Goal: Task Accomplishment & Management: Manage account settings

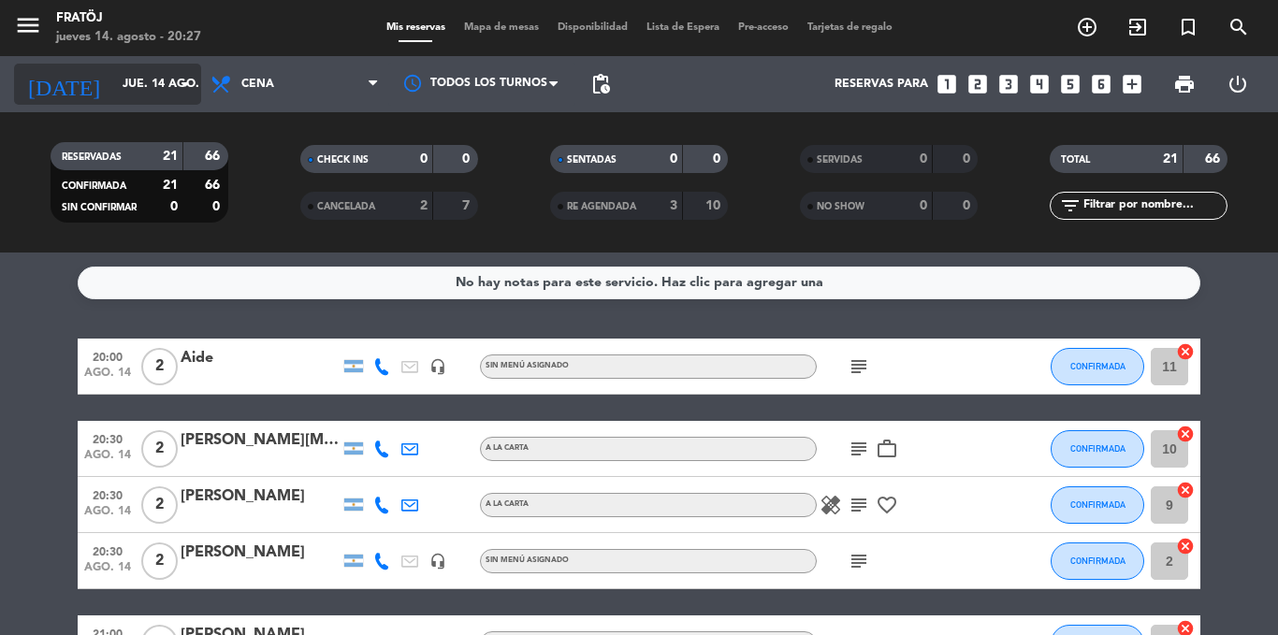
click at [113, 76] on input "jue. 14 ago." at bounding box center [192, 84] width 158 height 32
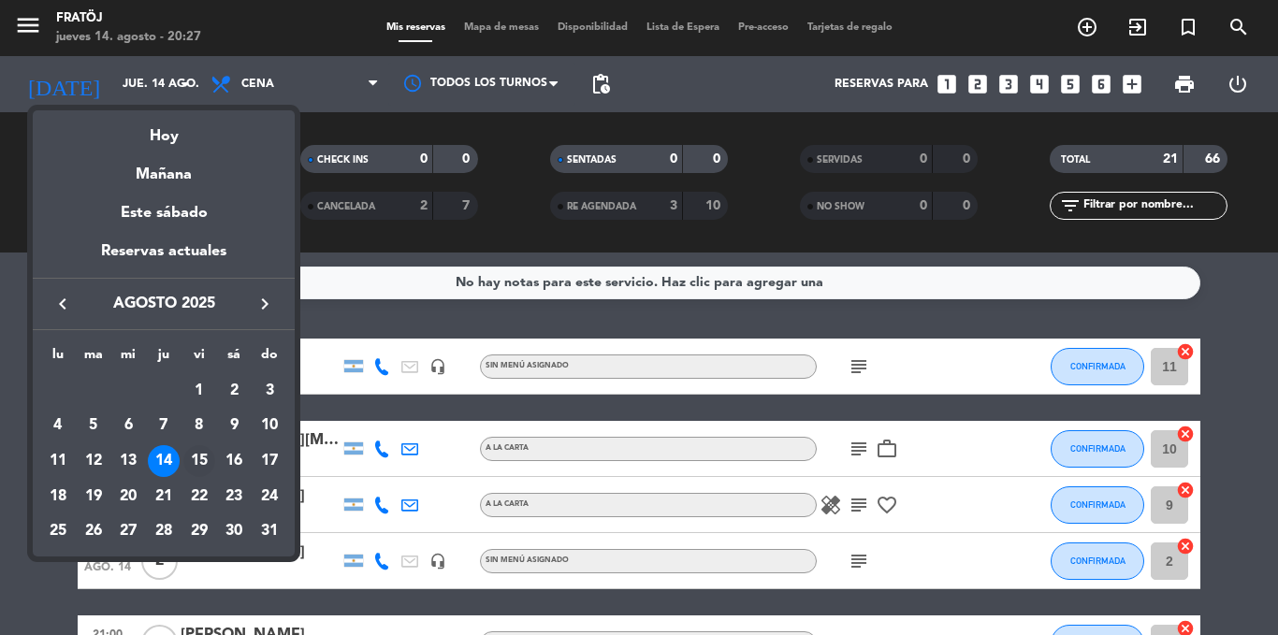
click at [204, 457] on div "15" at bounding box center [199, 461] width 32 height 32
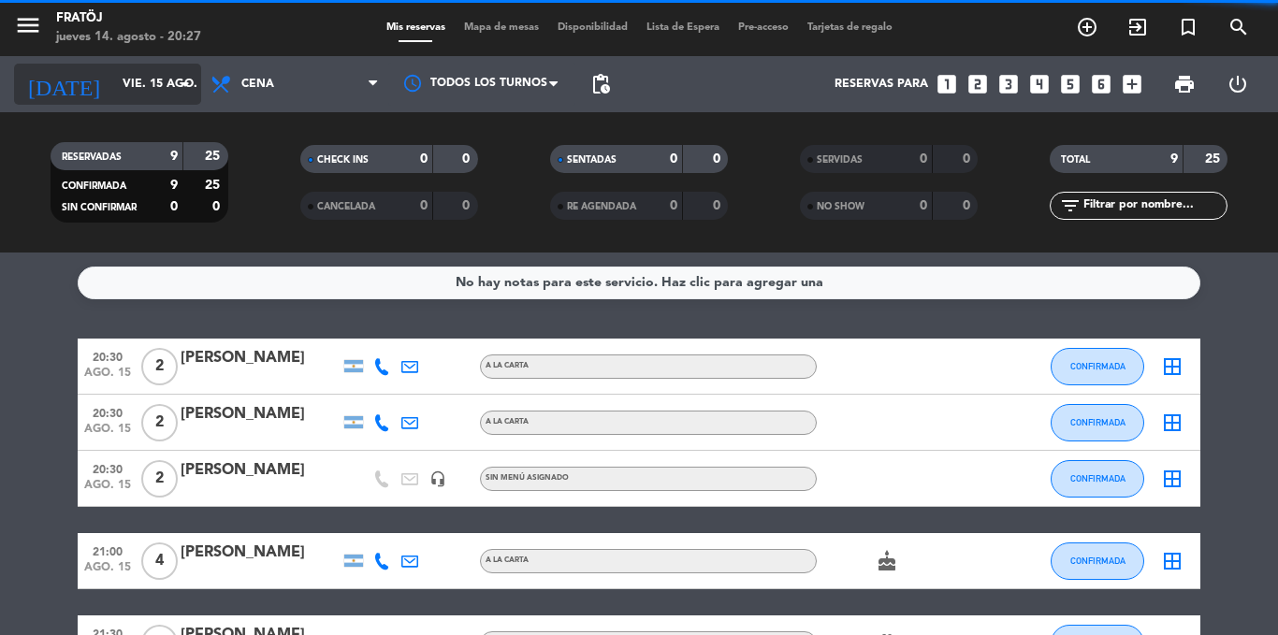
click at [150, 87] on input "vie. 15 ago." at bounding box center [192, 84] width 158 height 32
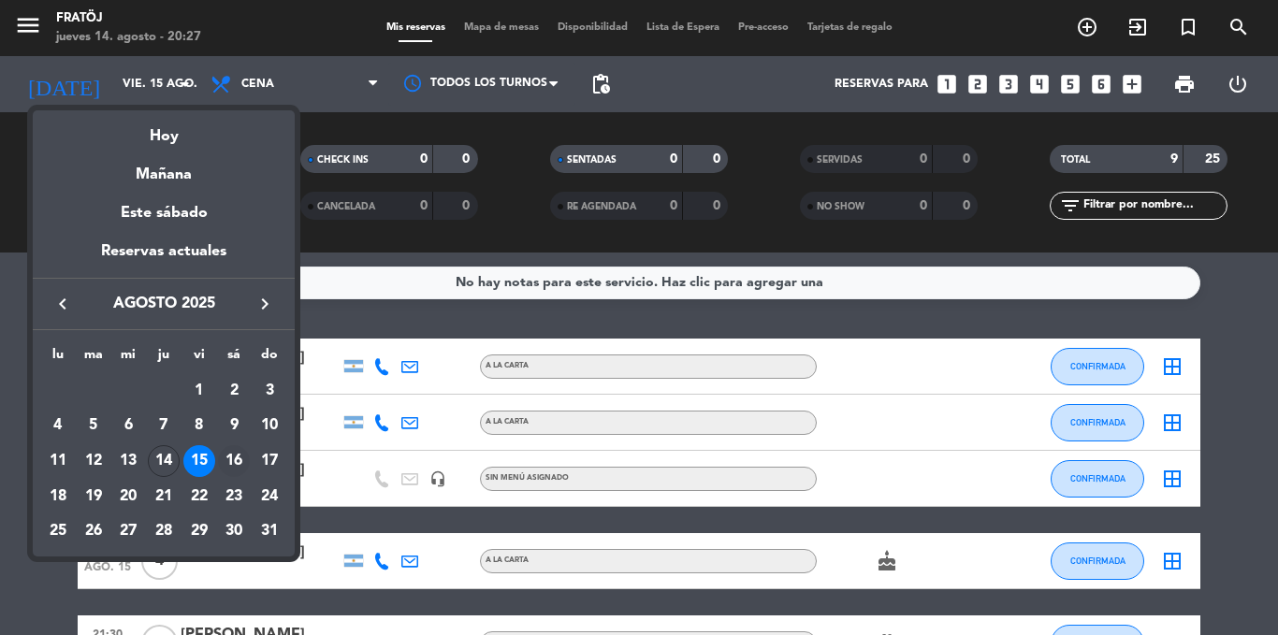
click at [231, 454] on div "16" at bounding box center [234, 461] width 32 height 32
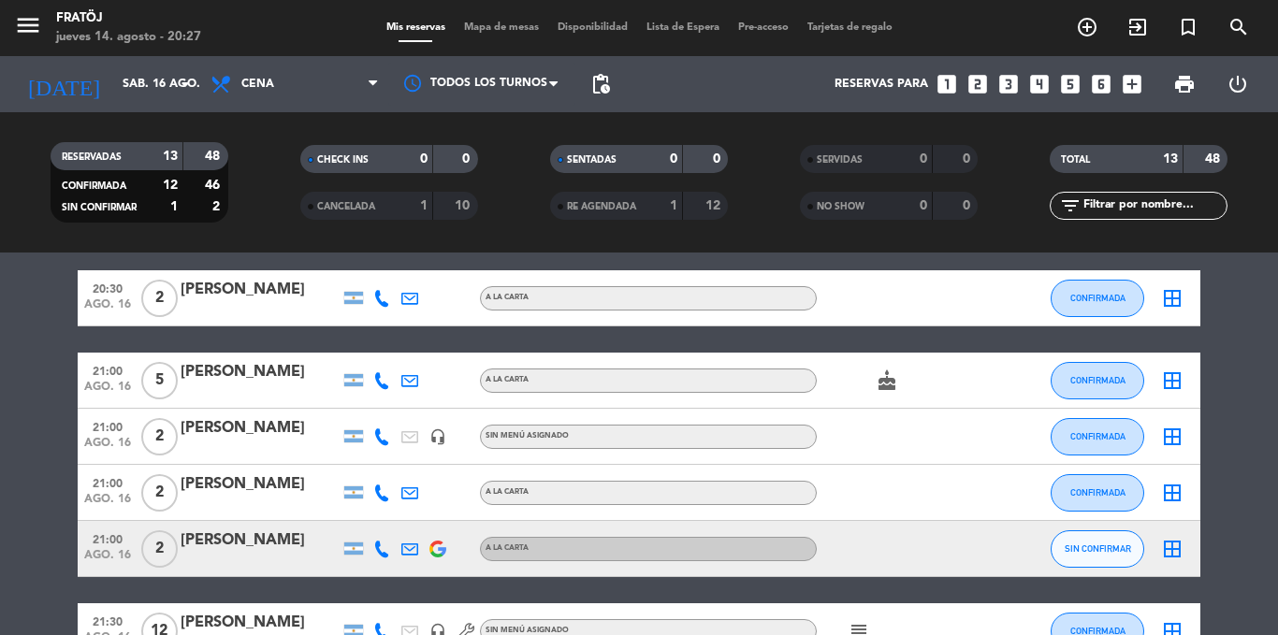
scroll to position [94, 0]
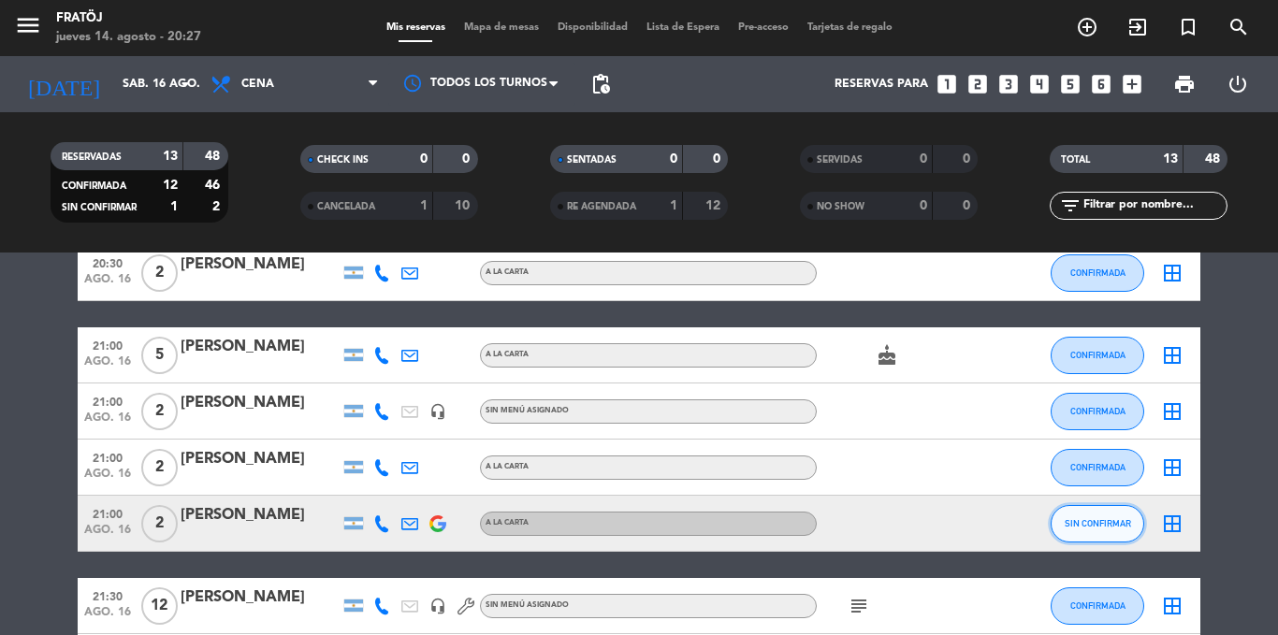
click at [1086, 528] on span "SIN CONFIRMAR" at bounding box center [1098, 523] width 66 height 10
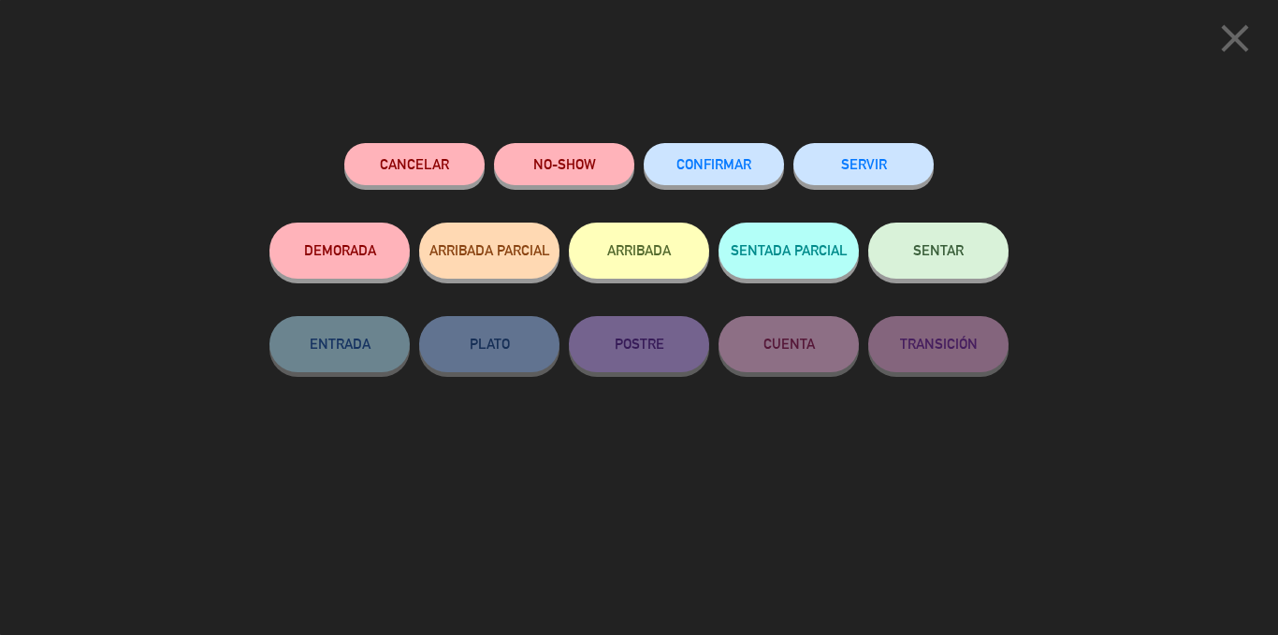
click at [721, 168] on span "CONFIRMAR" at bounding box center [713, 164] width 75 height 16
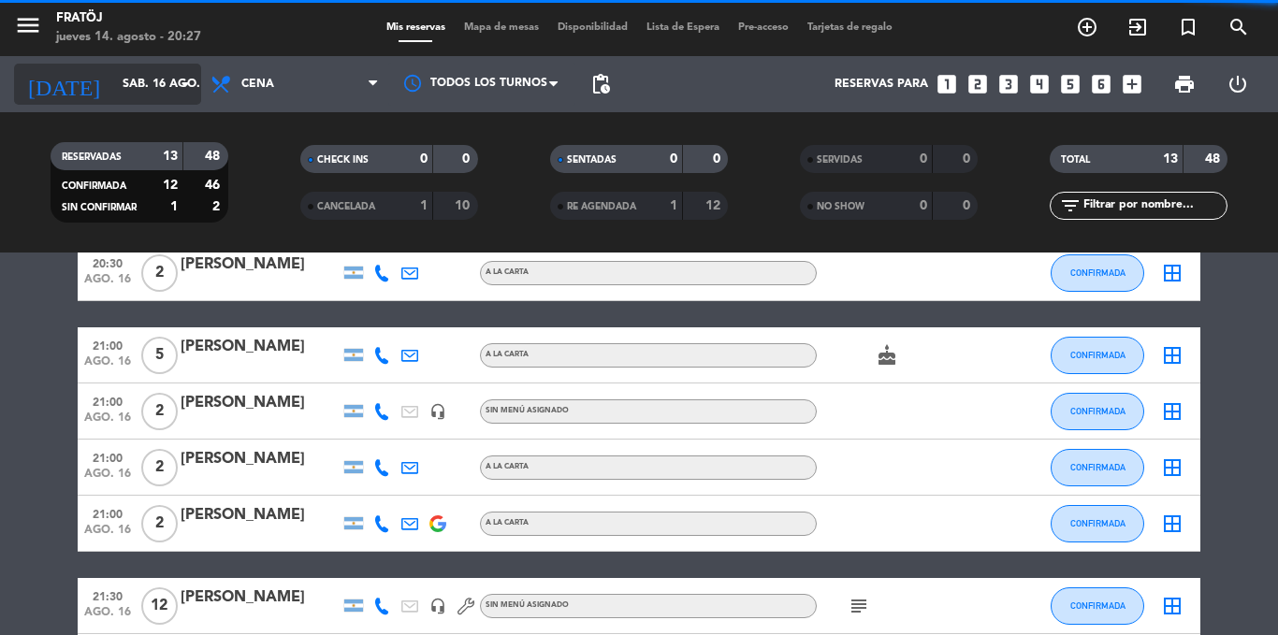
click at [126, 88] on input "sáb. 16 ago." at bounding box center [192, 84] width 158 height 32
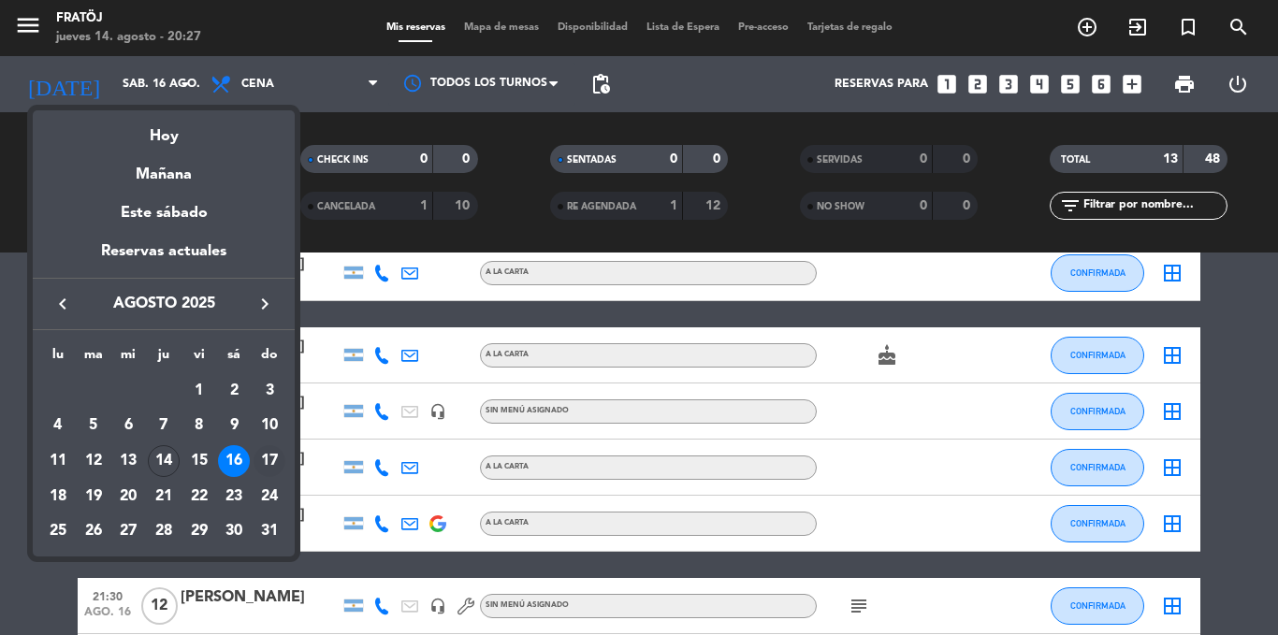
click at [273, 465] on div "17" at bounding box center [270, 461] width 32 height 32
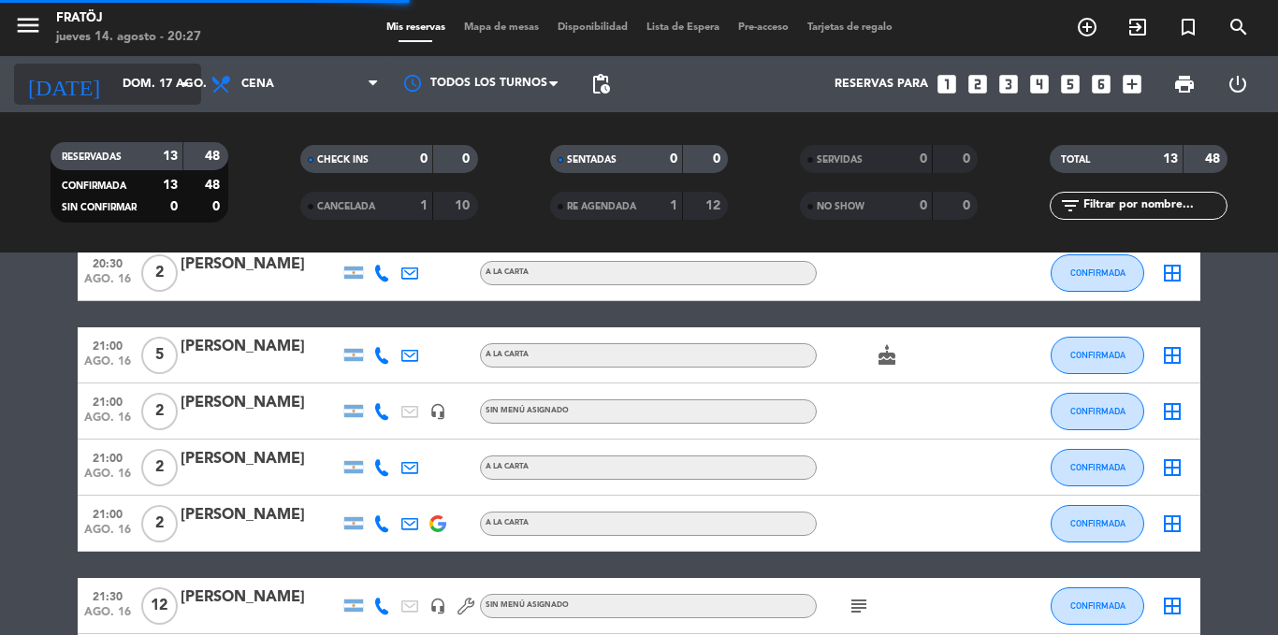
scroll to position [0, 0]
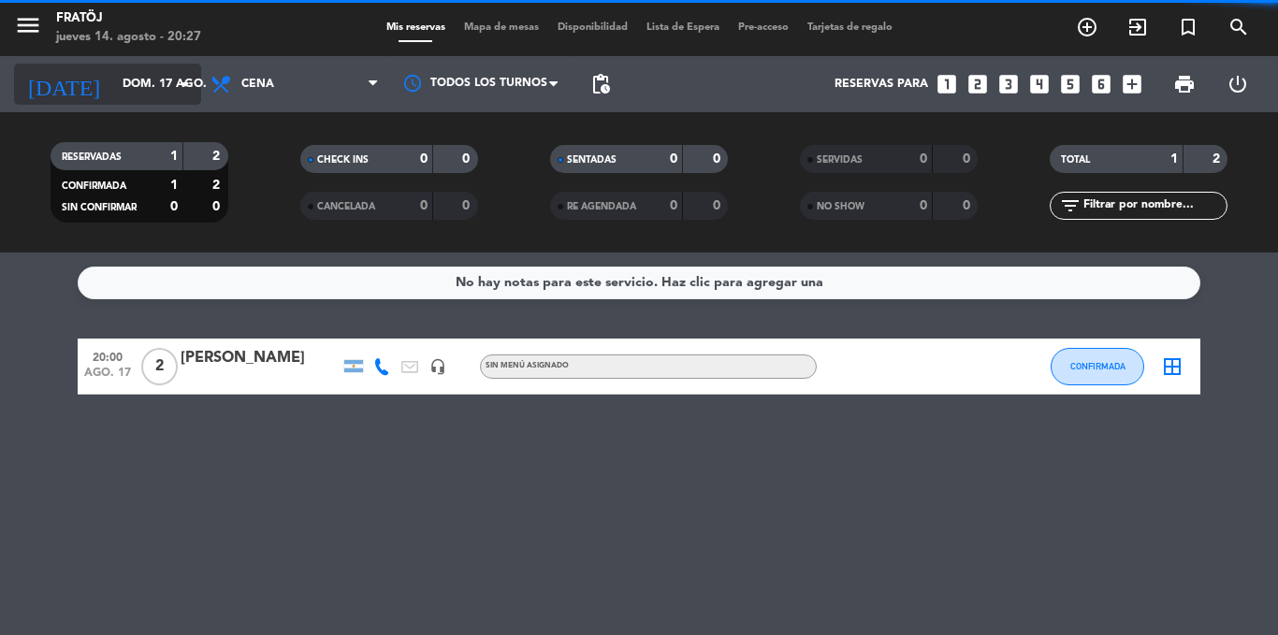
click at [168, 99] on input "dom. 17 ago." at bounding box center [192, 84] width 158 height 32
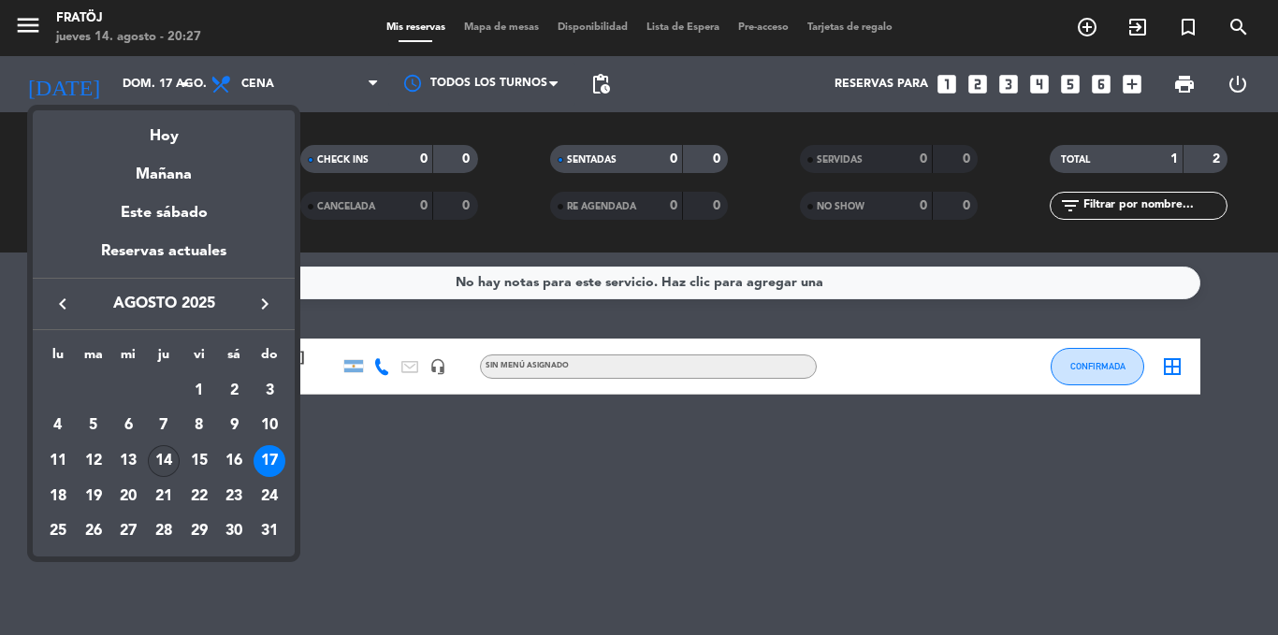
click at [159, 462] on div "14" at bounding box center [164, 461] width 32 height 32
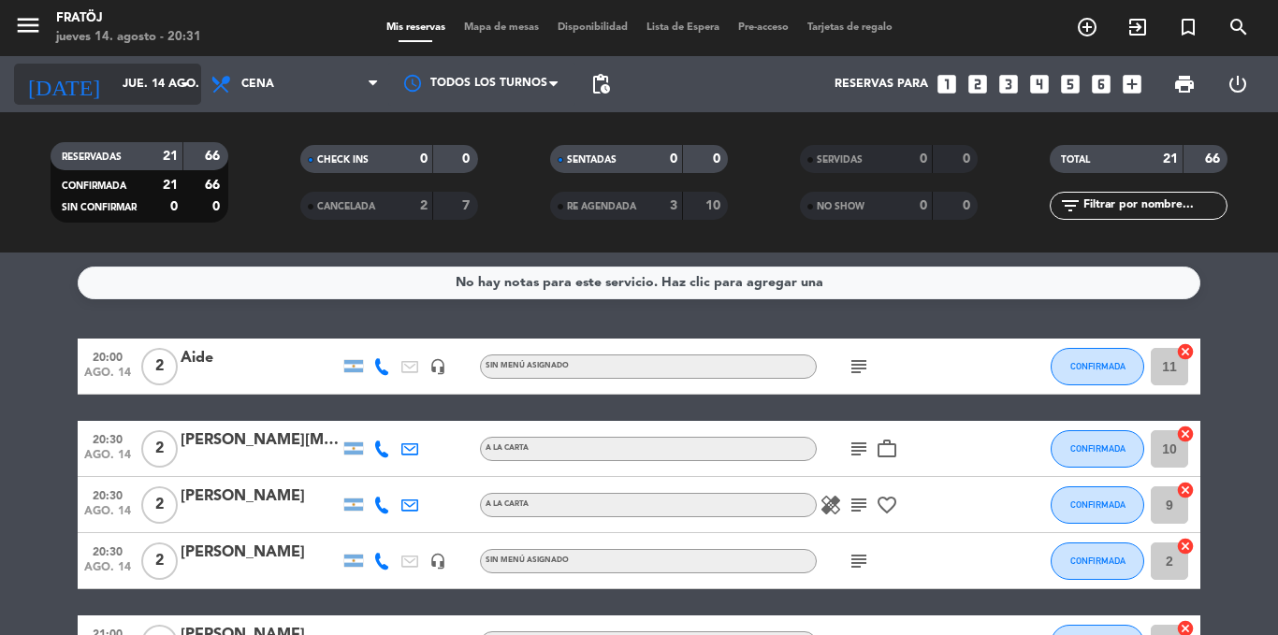
click at [113, 74] on input "jue. 14 ago." at bounding box center [192, 84] width 158 height 32
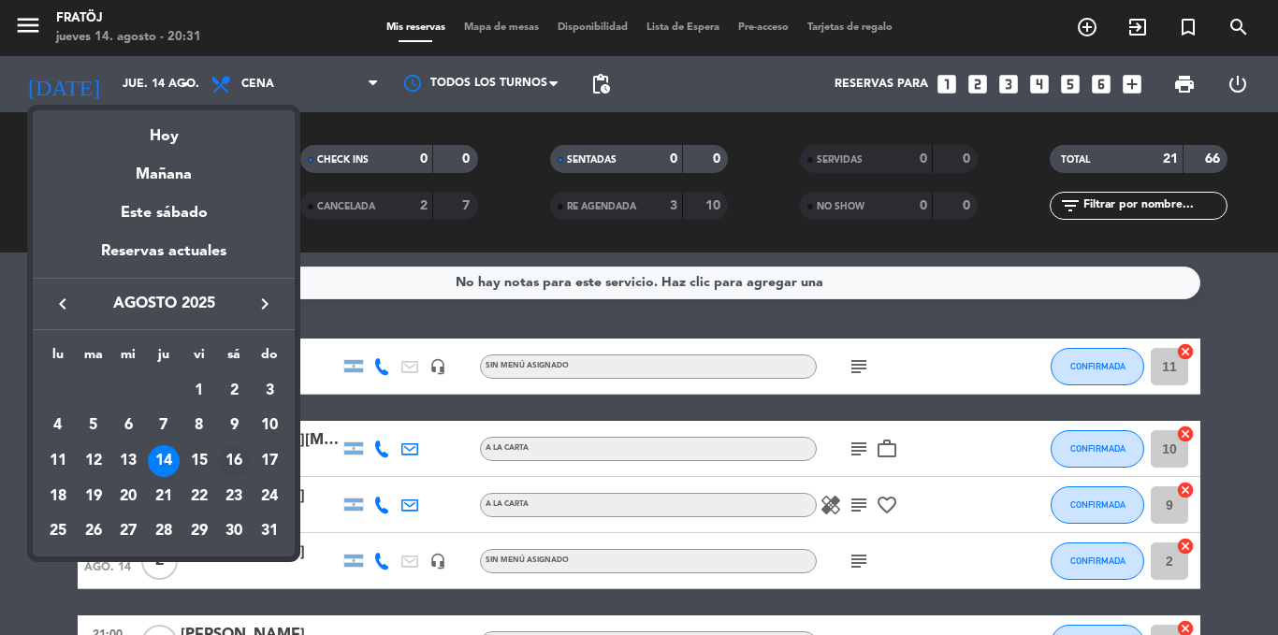
click at [227, 456] on div "16" at bounding box center [234, 461] width 32 height 32
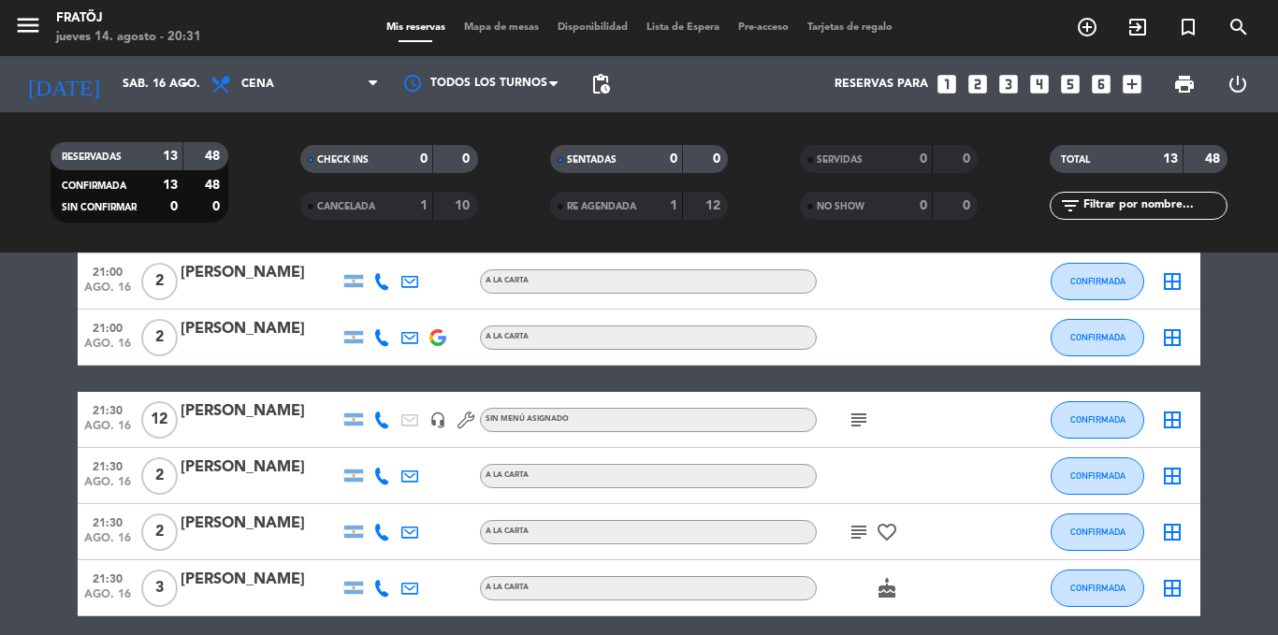
scroll to position [281, 0]
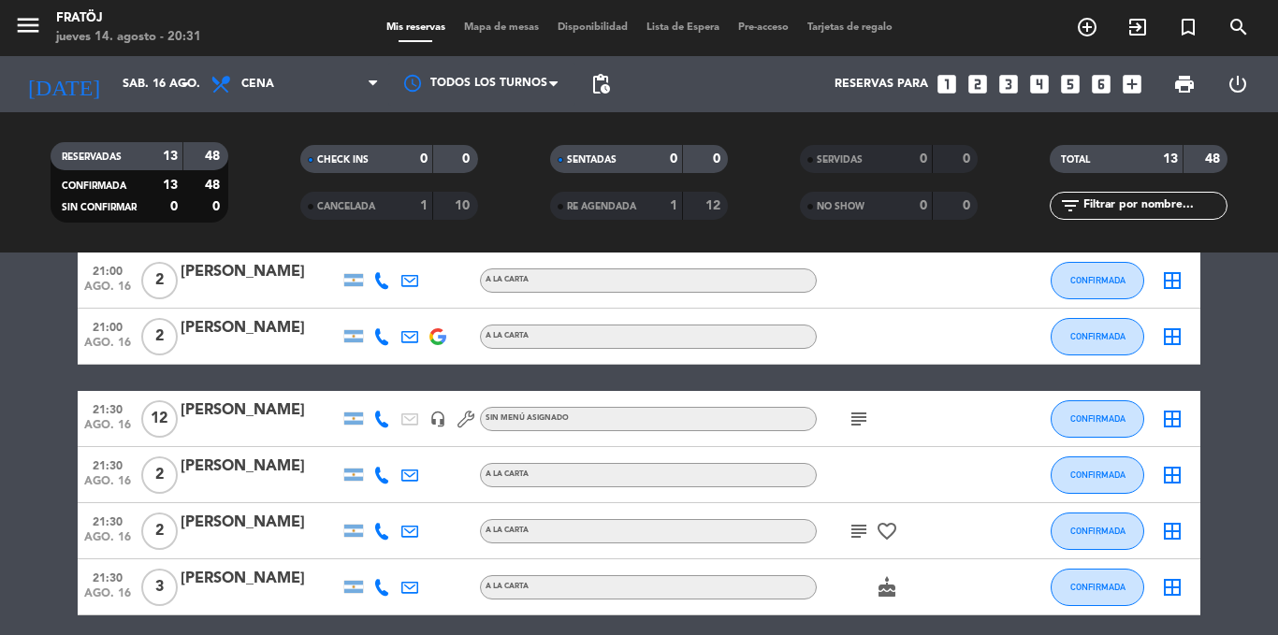
click at [858, 418] on icon "subject" at bounding box center [859, 419] width 22 height 22
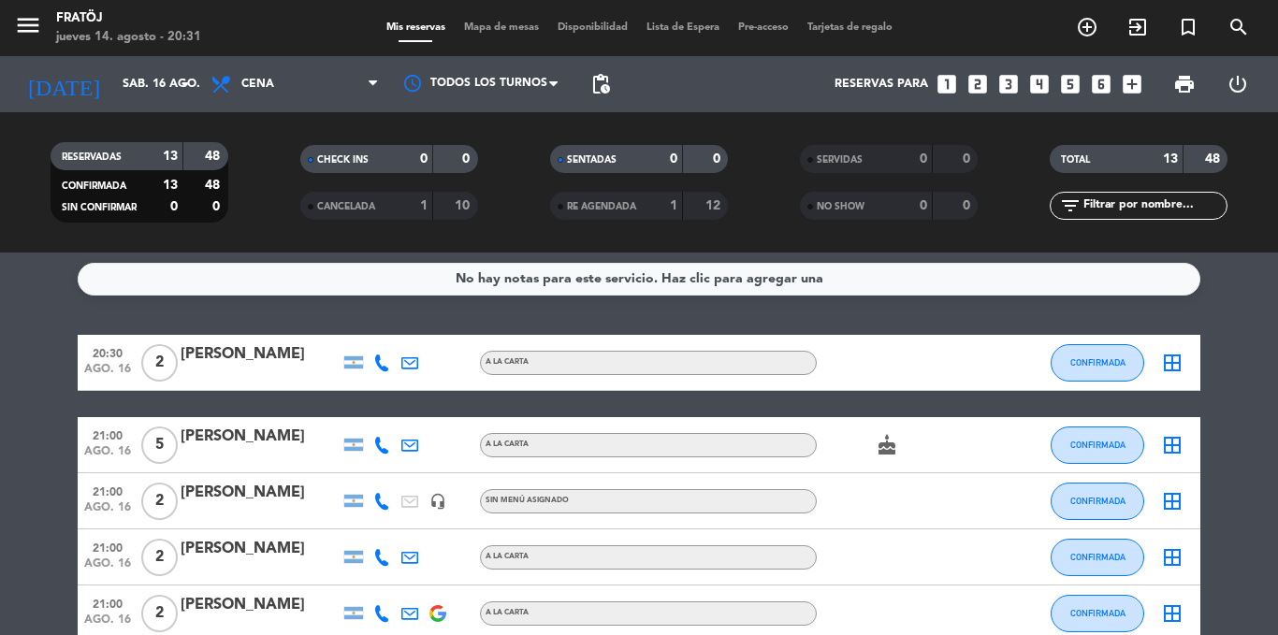
scroll to position [0, 0]
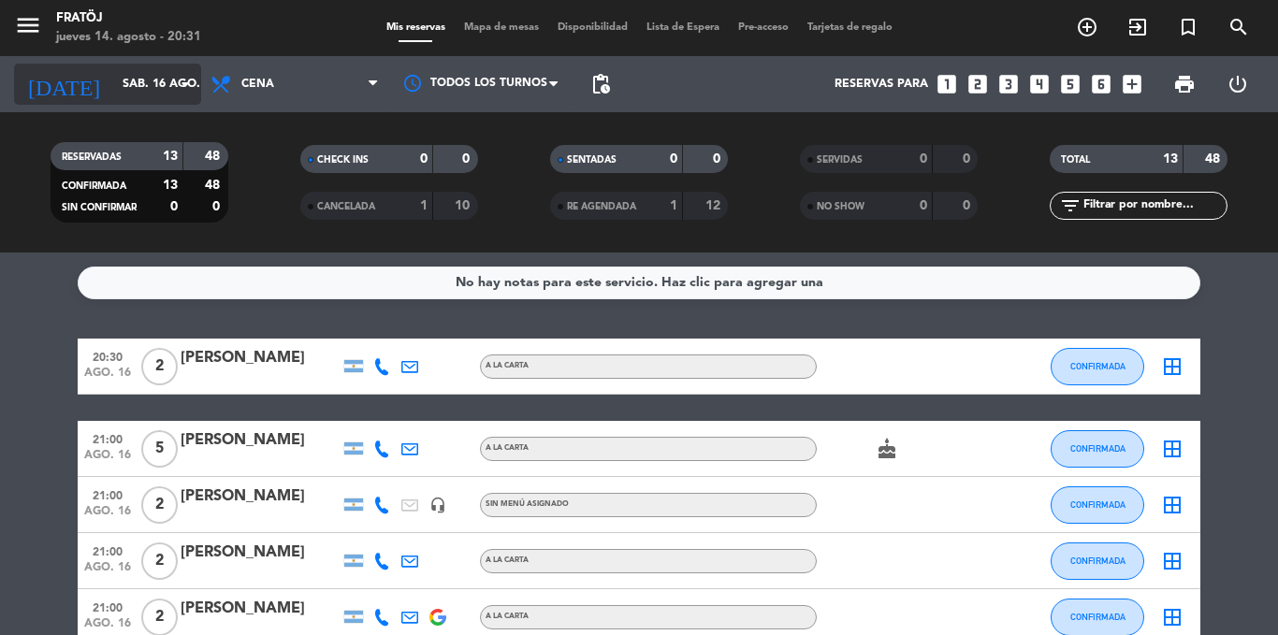
click at [113, 95] on input "sáb. 16 ago." at bounding box center [192, 84] width 158 height 32
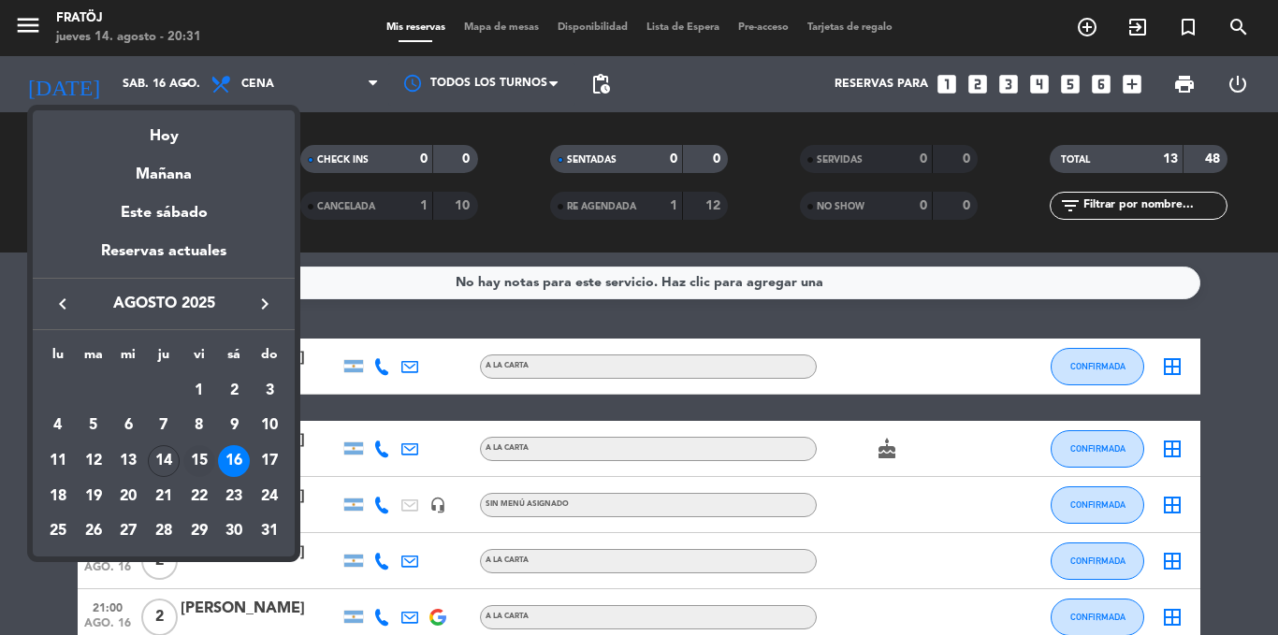
click at [192, 453] on div "15" at bounding box center [199, 461] width 32 height 32
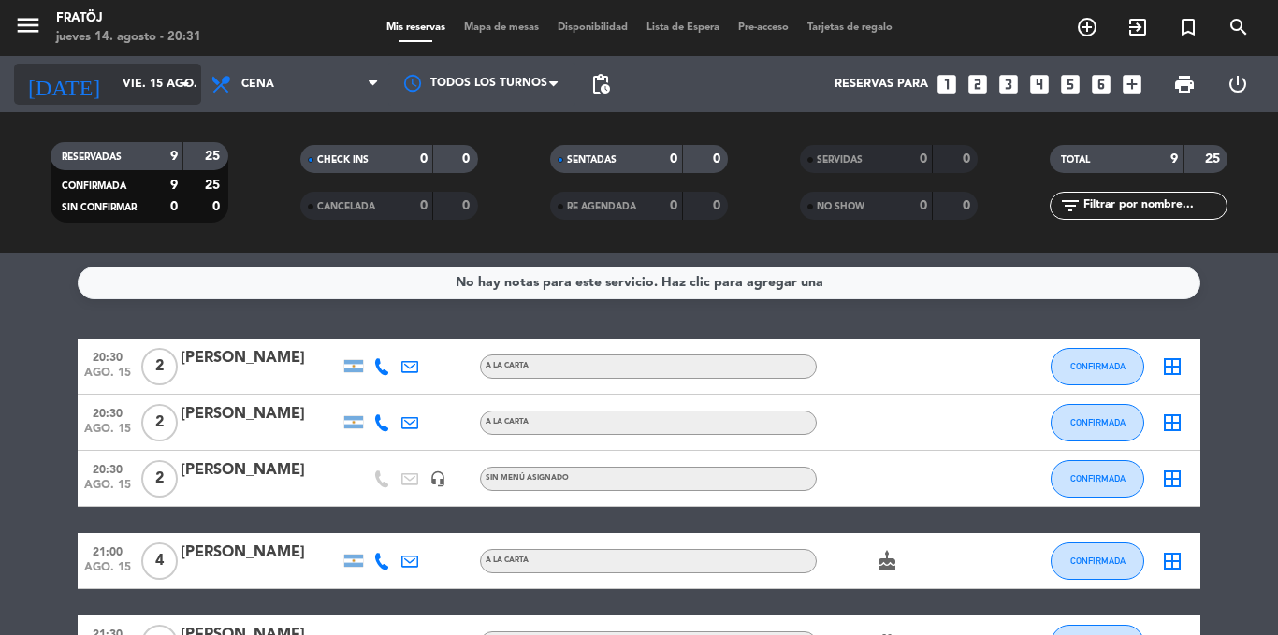
click at [133, 77] on input "vie. 15 ago." at bounding box center [192, 84] width 158 height 32
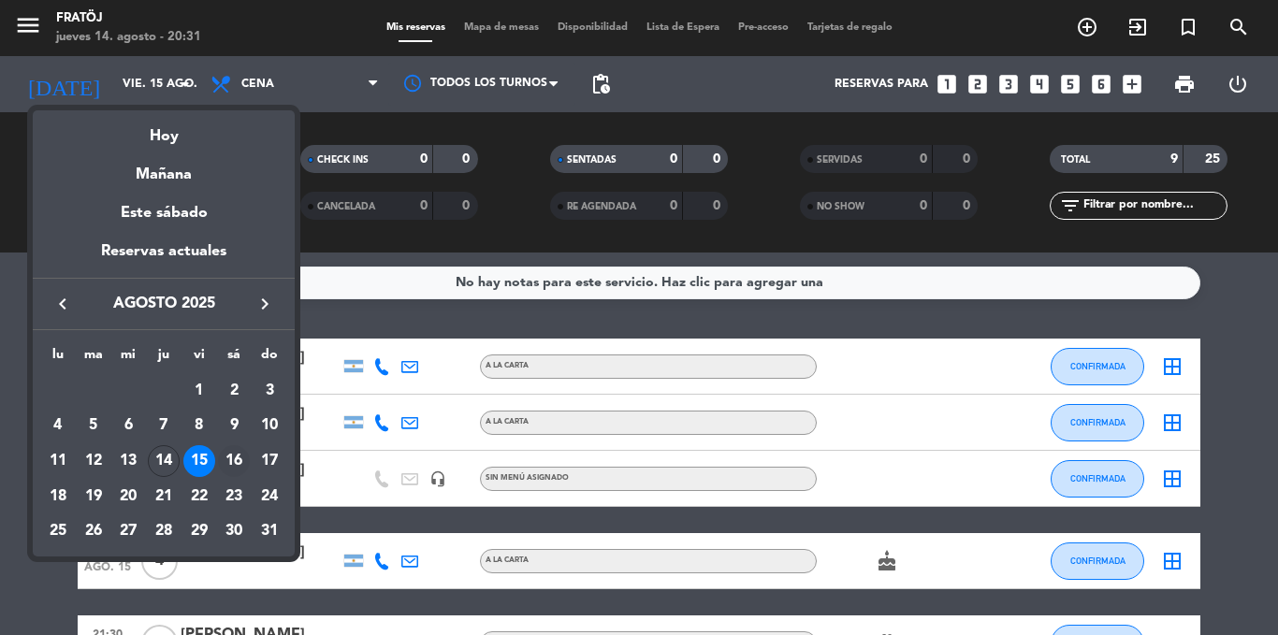
click at [244, 464] on div "16" at bounding box center [234, 461] width 32 height 32
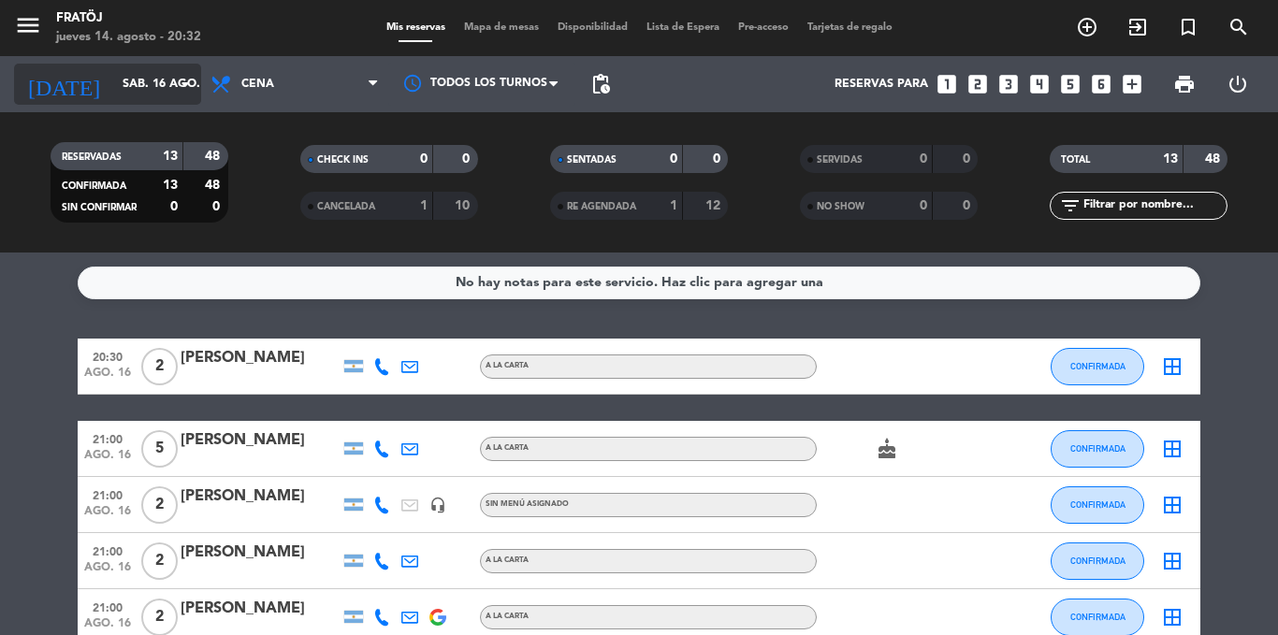
click at [113, 89] on input "sáb. 16 ago." at bounding box center [192, 84] width 158 height 32
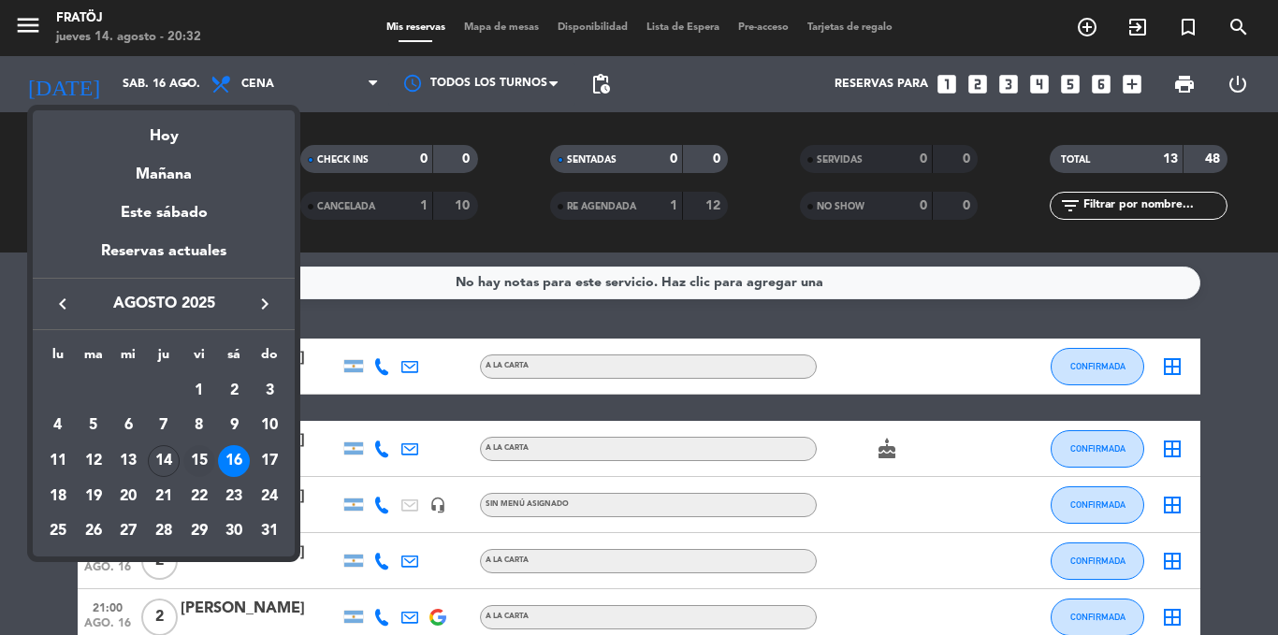
click at [192, 465] on div "15" at bounding box center [199, 461] width 32 height 32
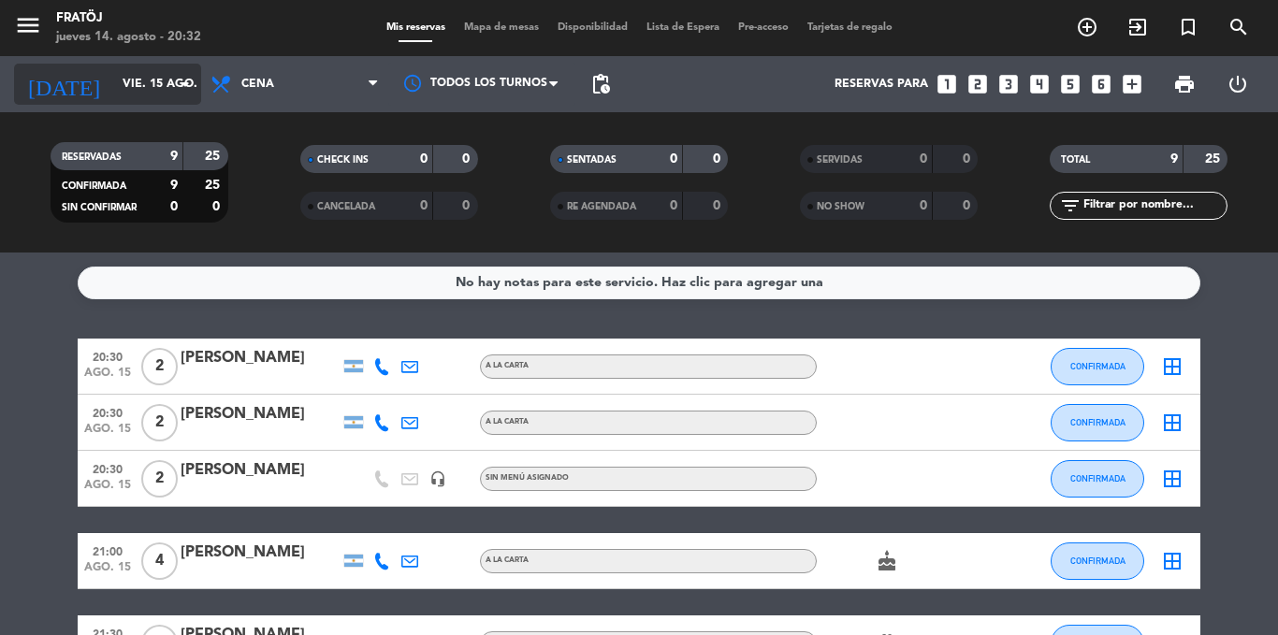
click at [147, 86] on input "vie. 15 ago." at bounding box center [192, 84] width 158 height 32
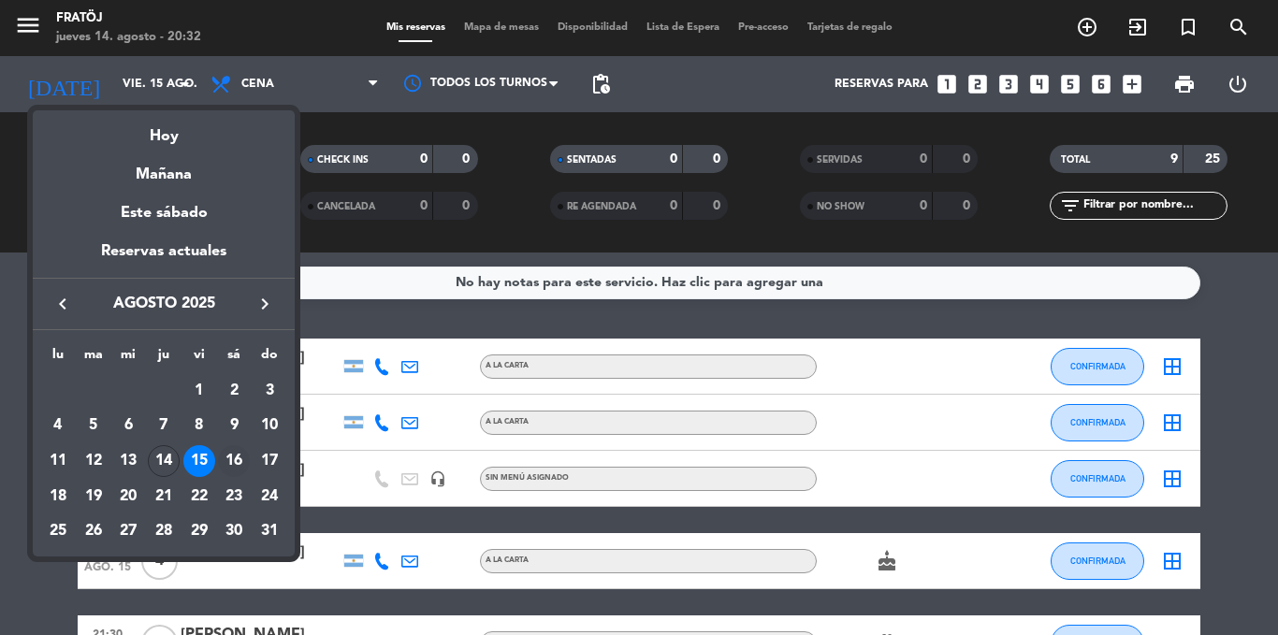
click at [234, 458] on div "16" at bounding box center [234, 461] width 32 height 32
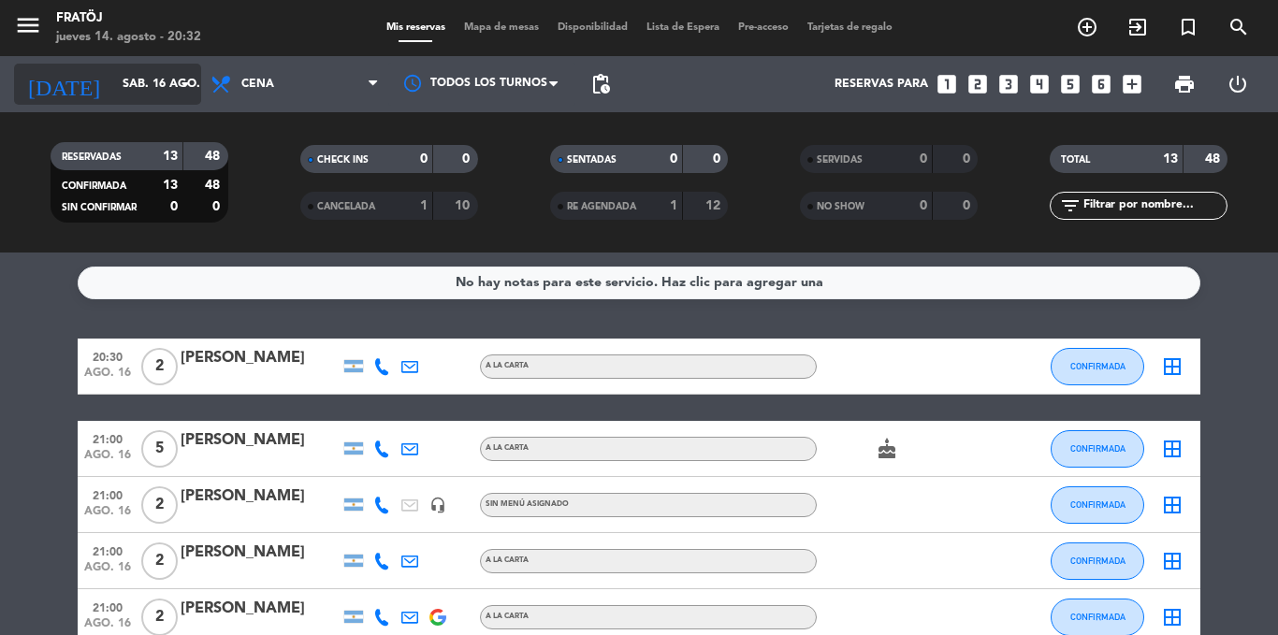
click at [144, 91] on input "sáb. 16 ago." at bounding box center [192, 84] width 158 height 32
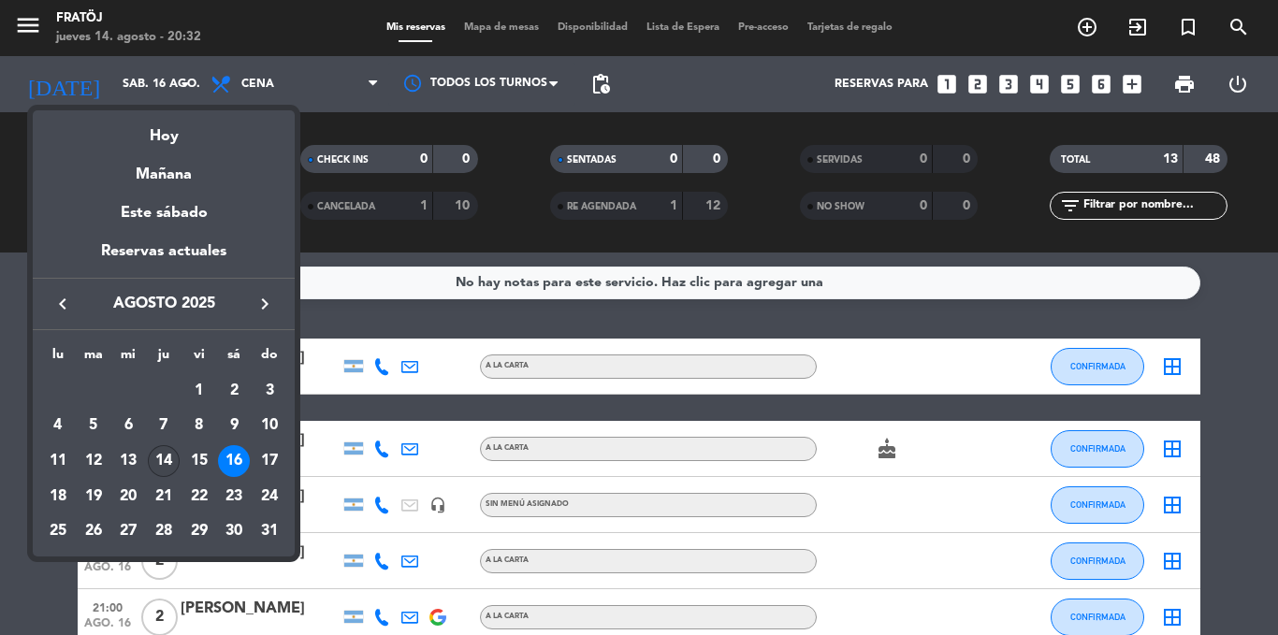
click at [167, 452] on div "14" at bounding box center [164, 461] width 32 height 32
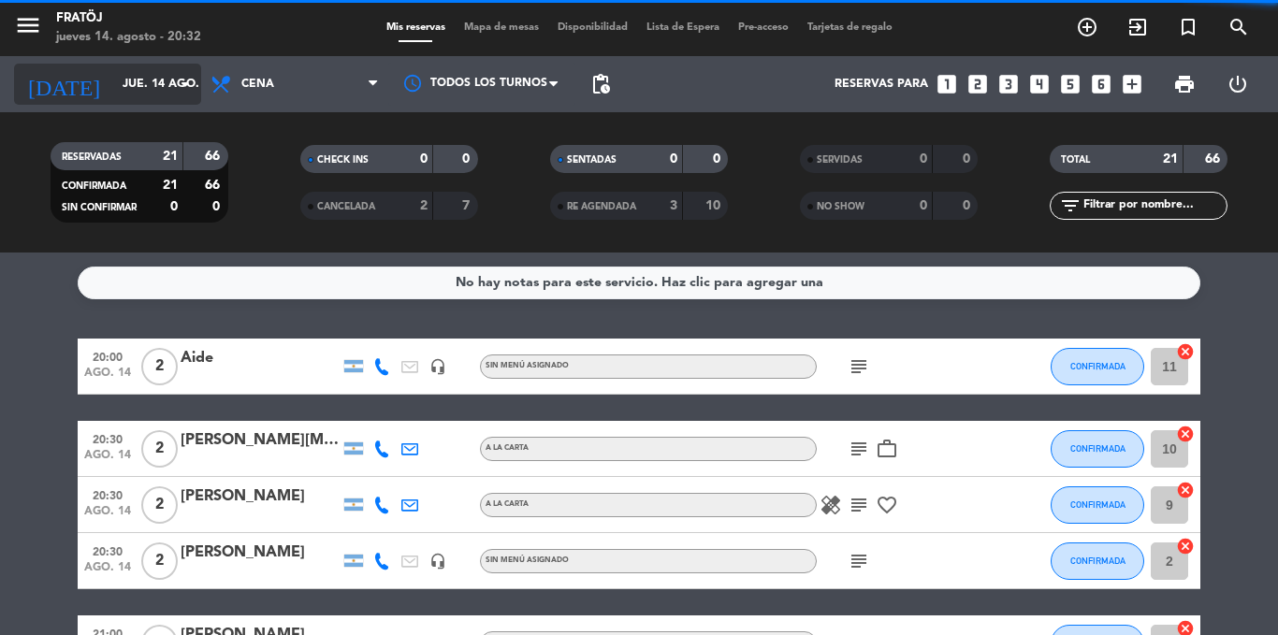
click at [141, 85] on input "jue. 14 ago." at bounding box center [192, 84] width 158 height 32
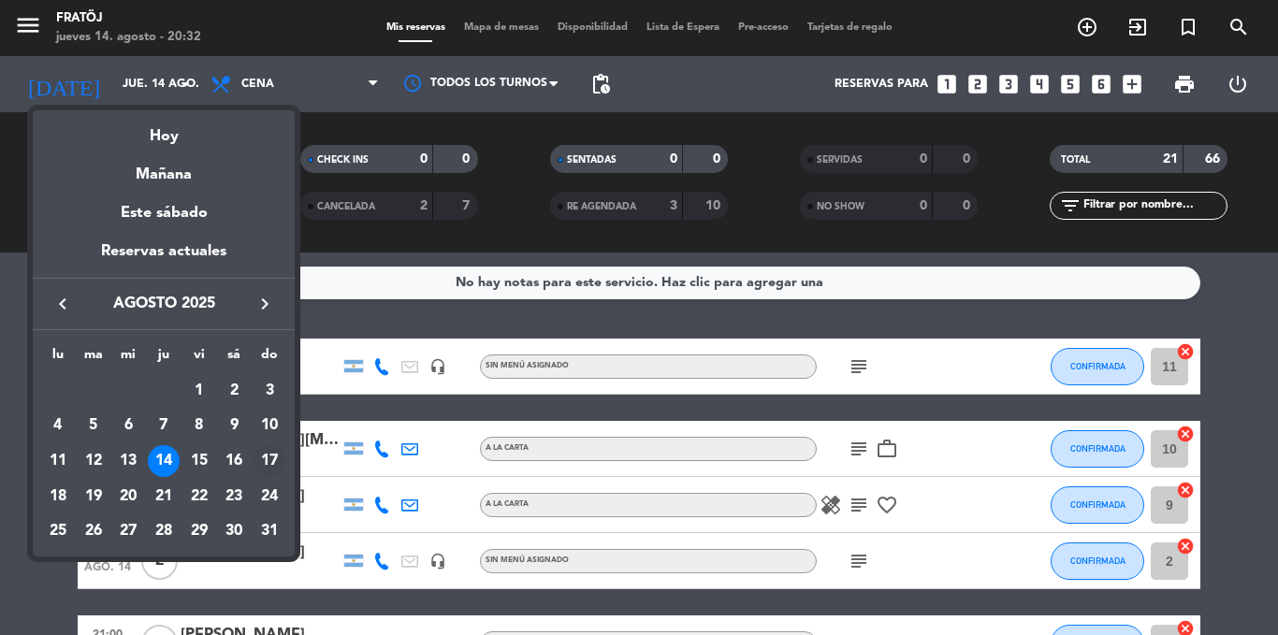
click at [258, 451] on div "17" at bounding box center [270, 461] width 32 height 32
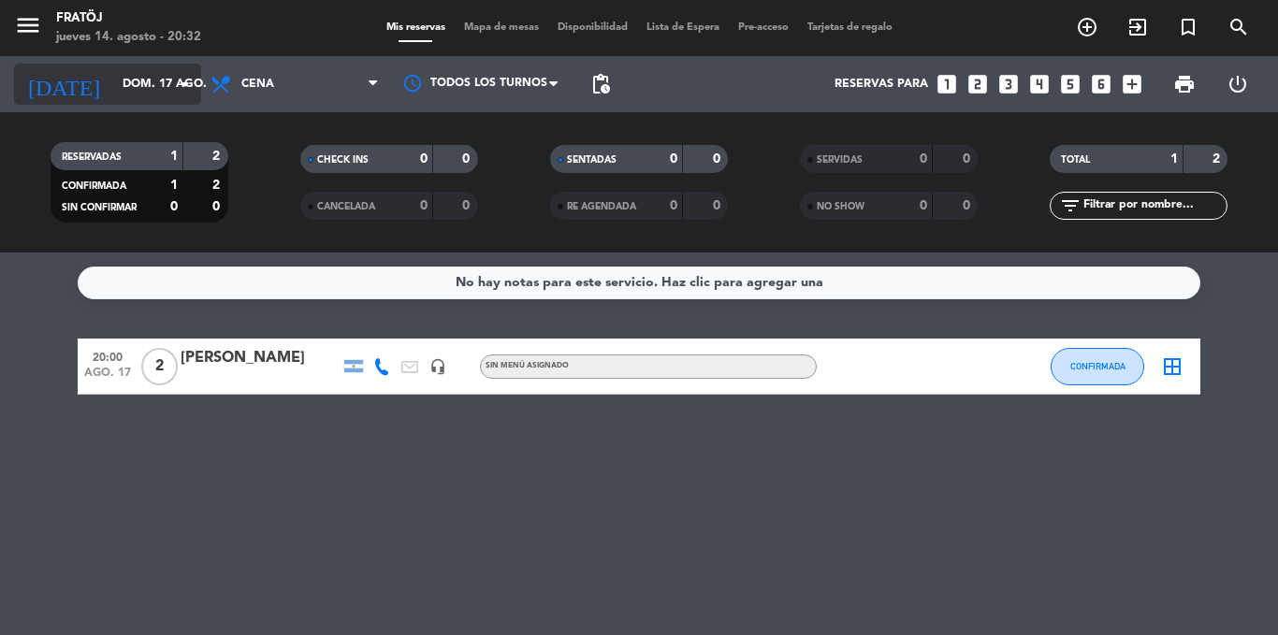
click at [160, 92] on input "dom. 17 ago." at bounding box center [192, 84] width 158 height 32
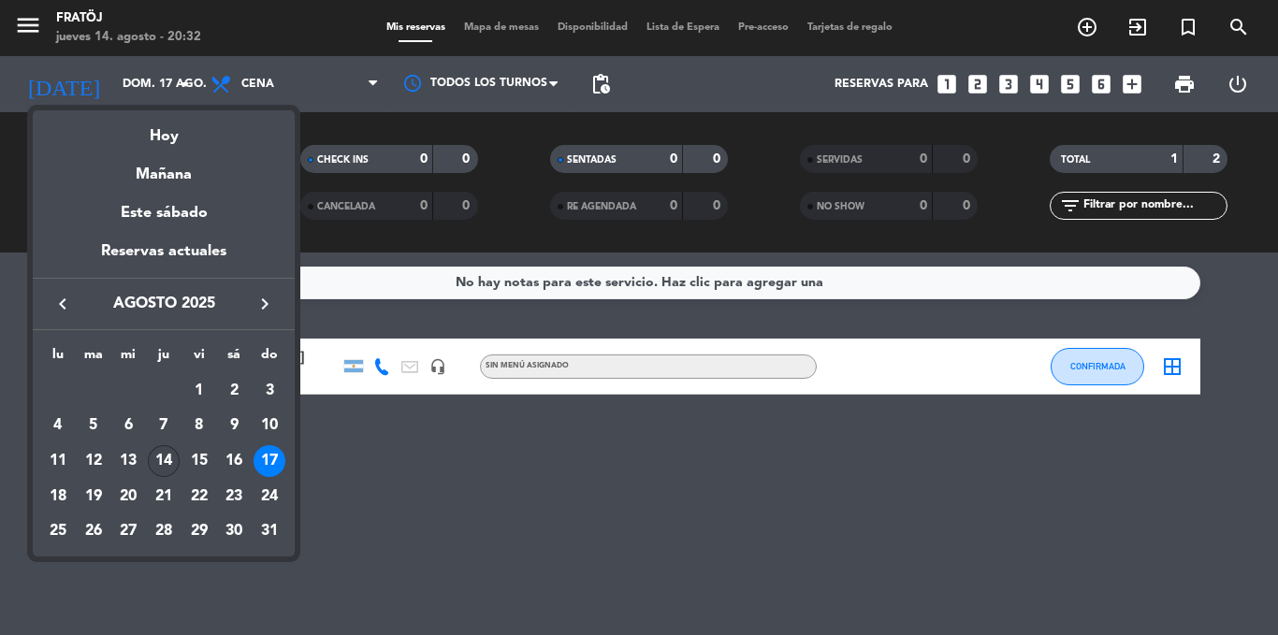
click at [168, 462] on div "14" at bounding box center [164, 461] width 32 height 32
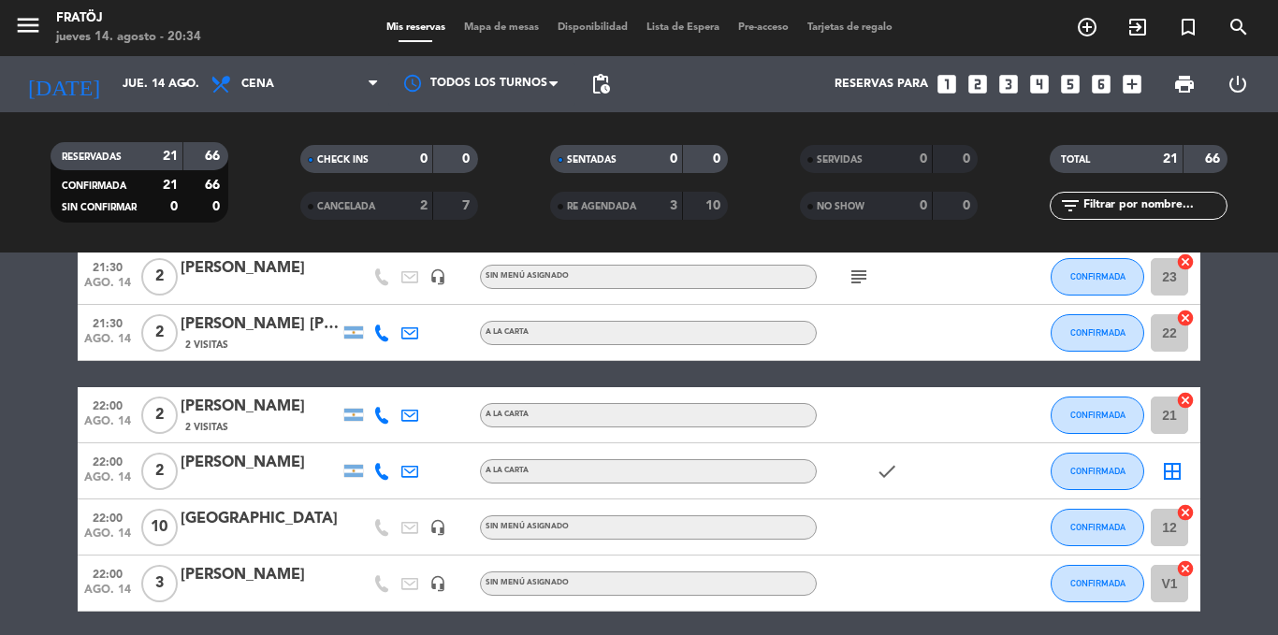
scroll to position [1159, 0]
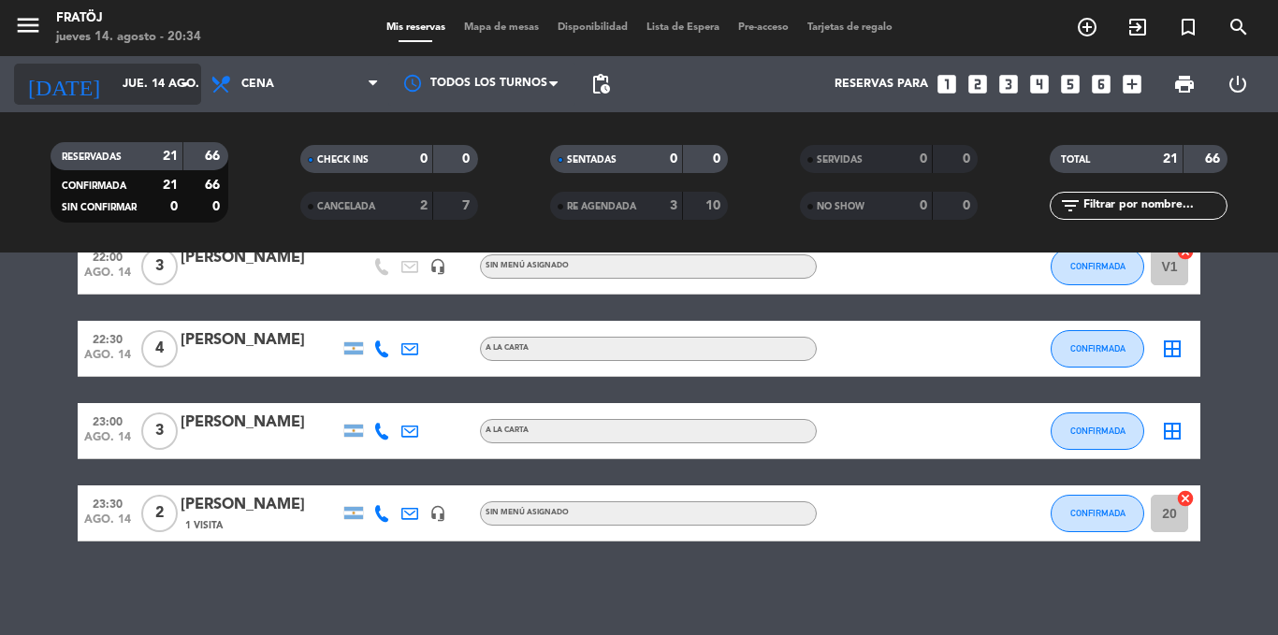
click at [133, 82] on input "jue. 14 ago." at bounding box center [192, 84] width 158 height 32
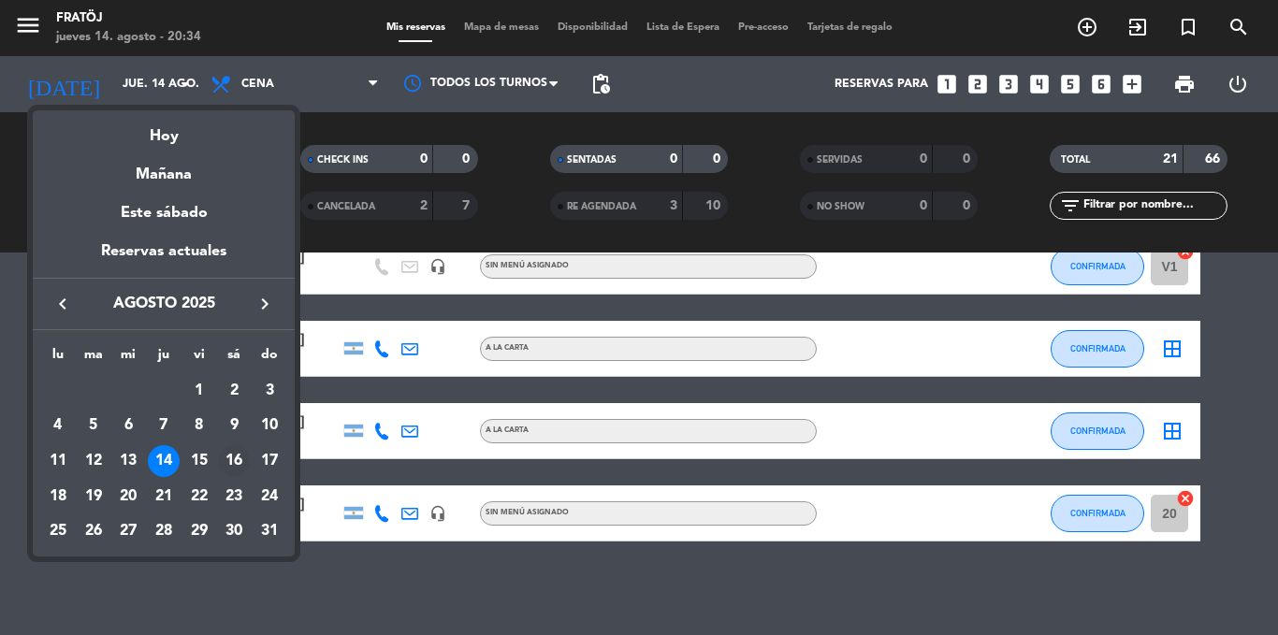
click at [232, 467] on div "16" at bounding box center [234, 461] width 32 height 32
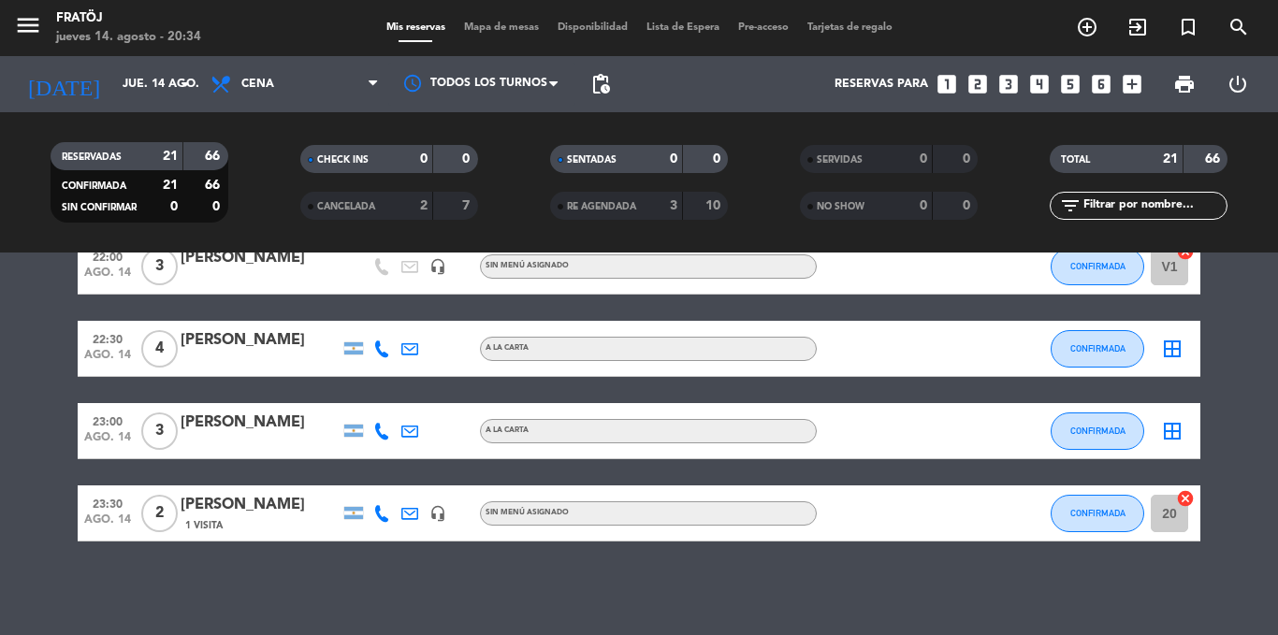
type input "sáb. 16 ago."
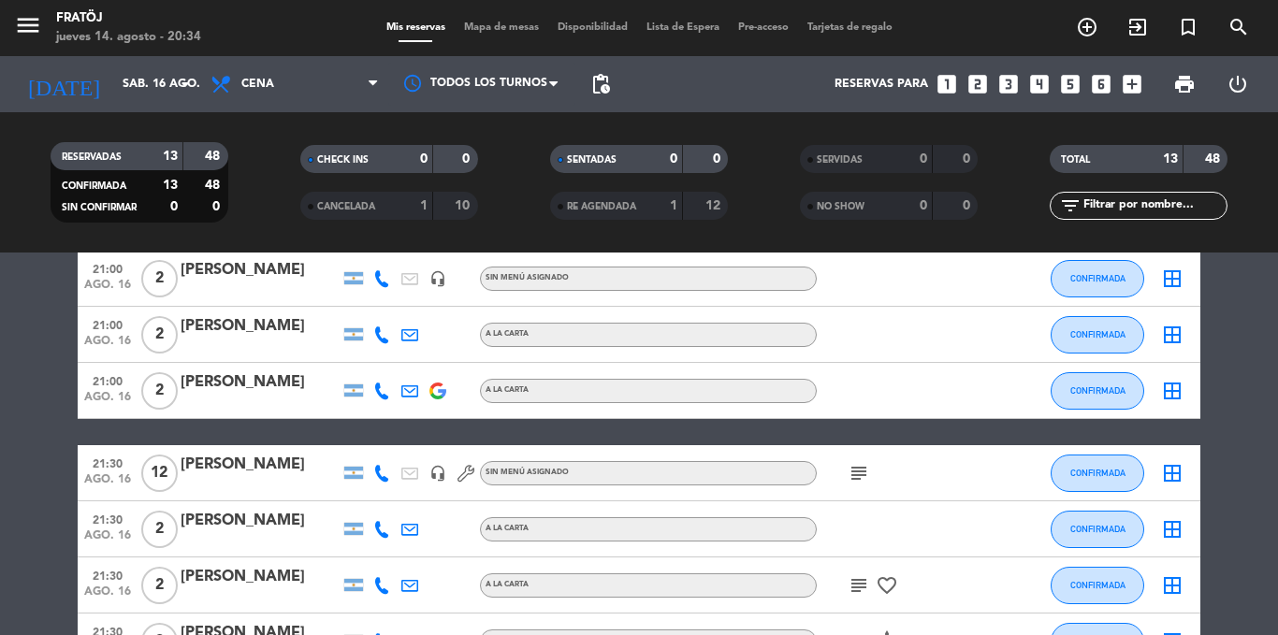
scroll to position [325, 0]
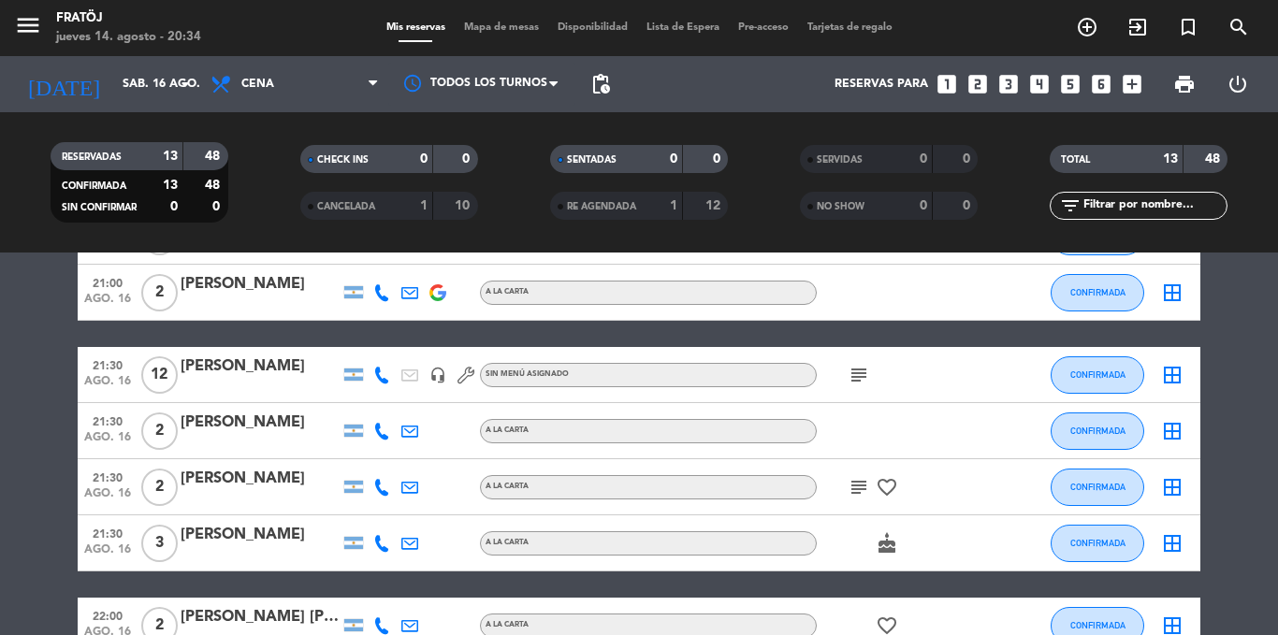
click at [845, 375] on span "subject" at bounding box center [859, 375] width 28 height 22
click at [854, 376] on icon "subject" at bounding box center [859, 375] width 22 height 22
click at [688, 325] on div "20:30 ago. 16 2 [PERSON_NAME] A [PERSON_NAME] CONFIRMADA border_all 21:00 ago. …" at bounding box center [639, 418] width 1123 height 808
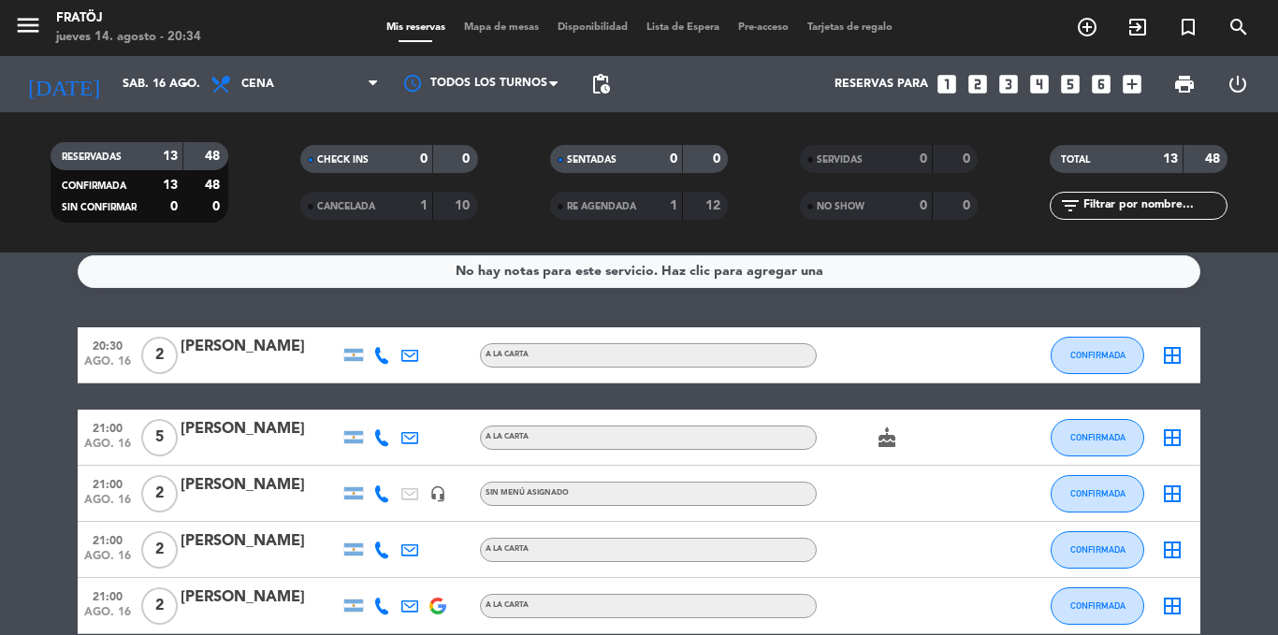
scroll to position [0, 0]
